Goal: Task Accomplishment & Management: Complete application form

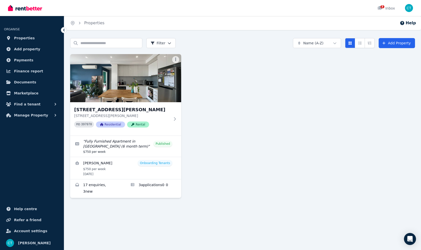
click at [122, 172] on link "View details for Esteban Moscoso Rivera" at bounding box center [125, 168] width 111 height 22
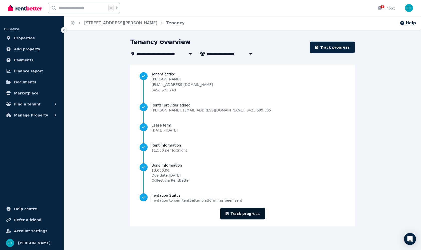
click at [251, 213] on link "Track progress" at bounding box center [242, 214] width 45 height 12
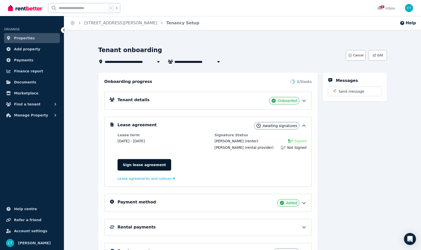
click at [145, 165] on link "Sign lease agreement" at bounding box center [145, 165] width 54 height 12
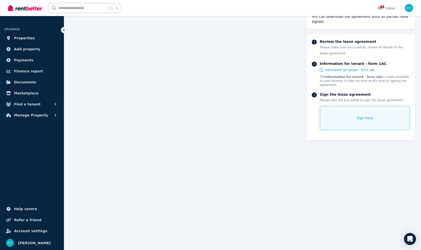
scroll to position [3811, 0]
click at [341, 122] on div "Sign here" at bounding box center [365, 118] width 90 height 24
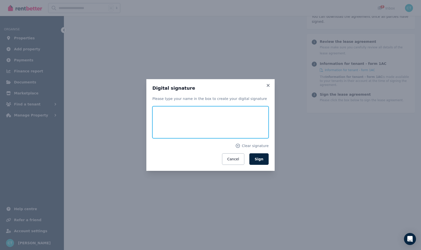
click at [183, 115] on input "text" at bounding box center [210, 122] width 116 height 32
type input "*********"
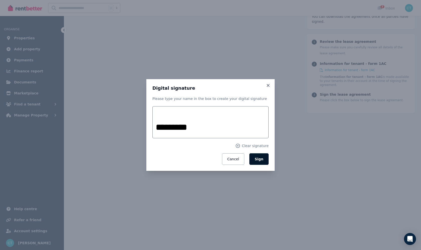
click at [257, 160] on span "Sign" at bounding box center [259, 159] width 9 height 4
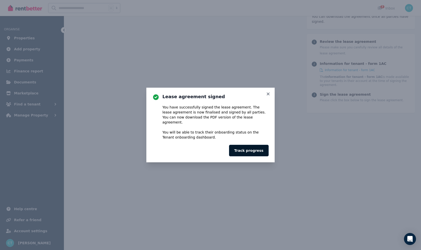
click at [254, 148] on button "Track progress" at bounding box center [249, 151] width 40 height 12
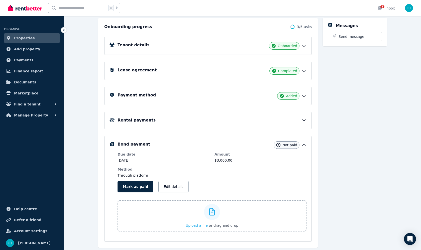
scroll to position [55, 0]
click at [264, 119] on div "Rental payments" at bounding box center [212, 120] width 189 height 6
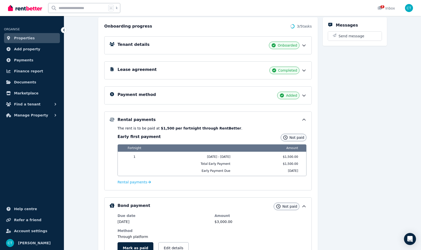
click at [264, 119] on div "Rental payments" at bounding box center [212, 120] width 189 height 6
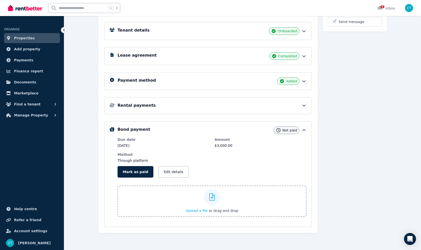
scroll to position [70, 0]
